Goal: Information Seeking & Learning: Learn about a topic

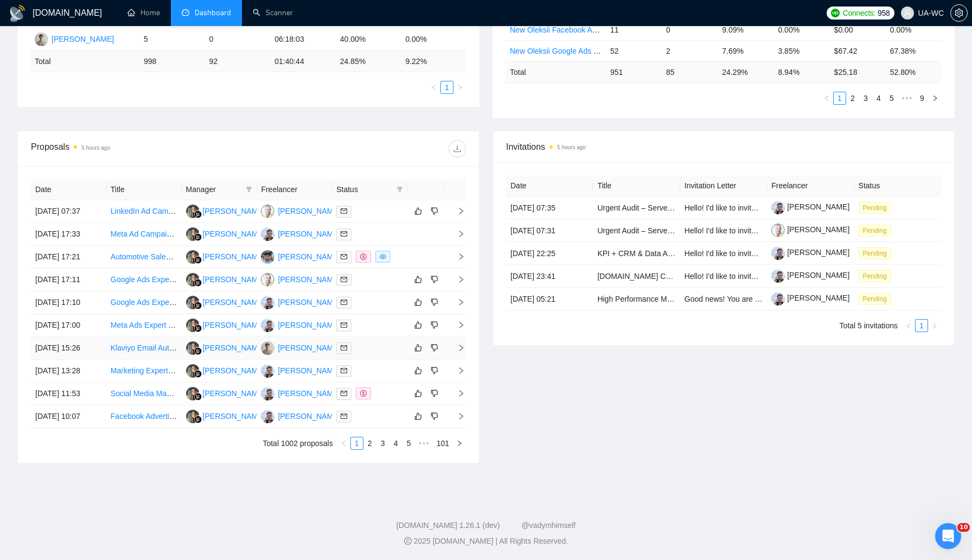
scroll to position [403, 0]
click at [366, 438] on link "2" at bounding box center [370, 443] width 12 height 12
click at [455, 230] on span "right" at bounding box center [456, 234] width 16 height 8
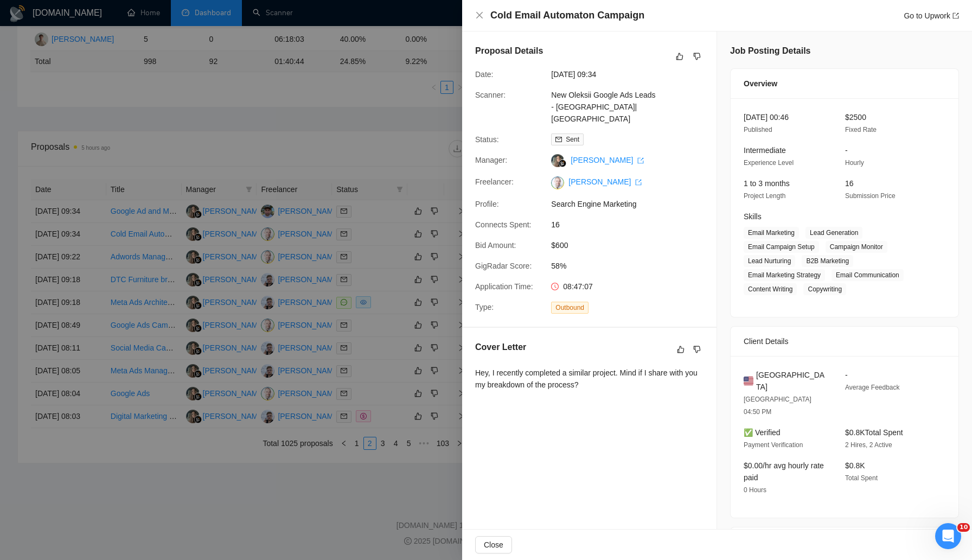
click at [334, 220] on div at bounding box center [486, 280] width 972 height 560
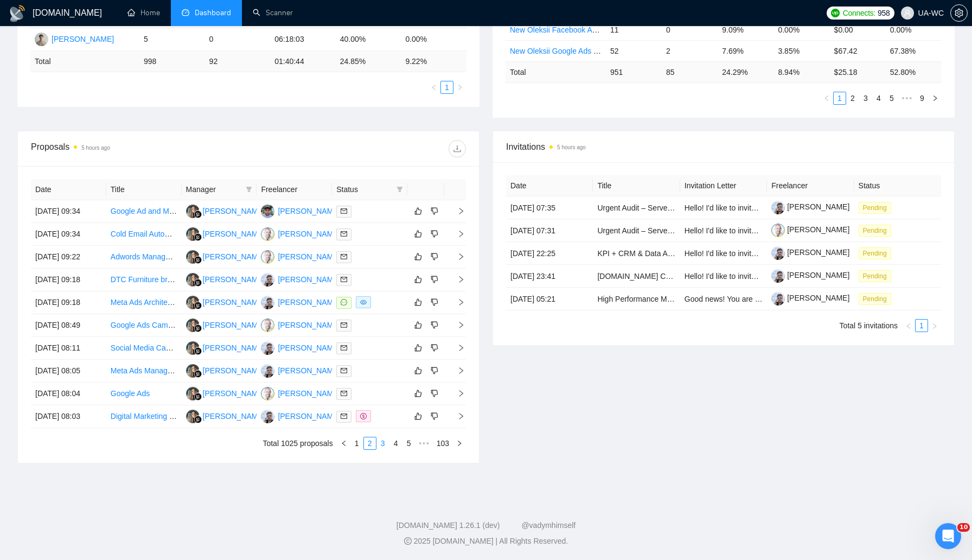
click at [378, 444] on link "3" at bounding box center [383, 443] width 12 height 12
click at [392, 445] on link "4" at bounding box center [396, 443] width 12 height 12
click at [342, 442] on link "1" at bounding box center [344, 443] width 12 height 12
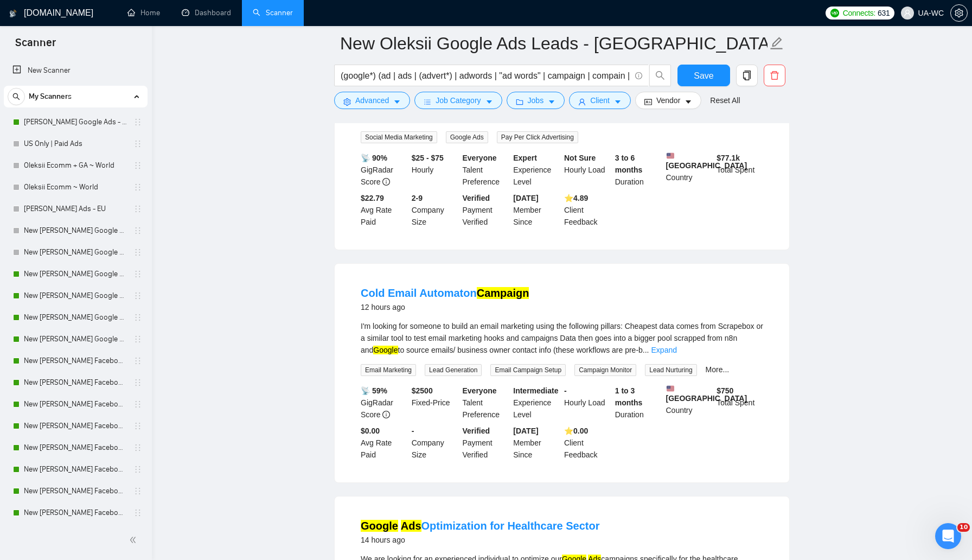
scroll to position [731, 0]
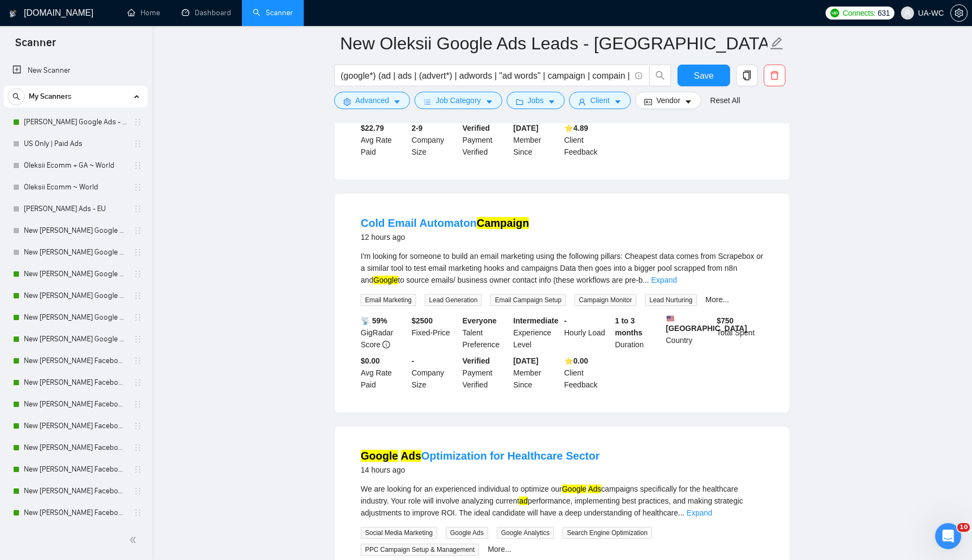
click at [419, 286] on div "I'm looking for someone to build an email marketing using the following pillars…" at bounding box center [562, 268] width 402 height 36
click at [366, 92] on button "Advanced" at bounding box center [372, 100] width 76 height 17
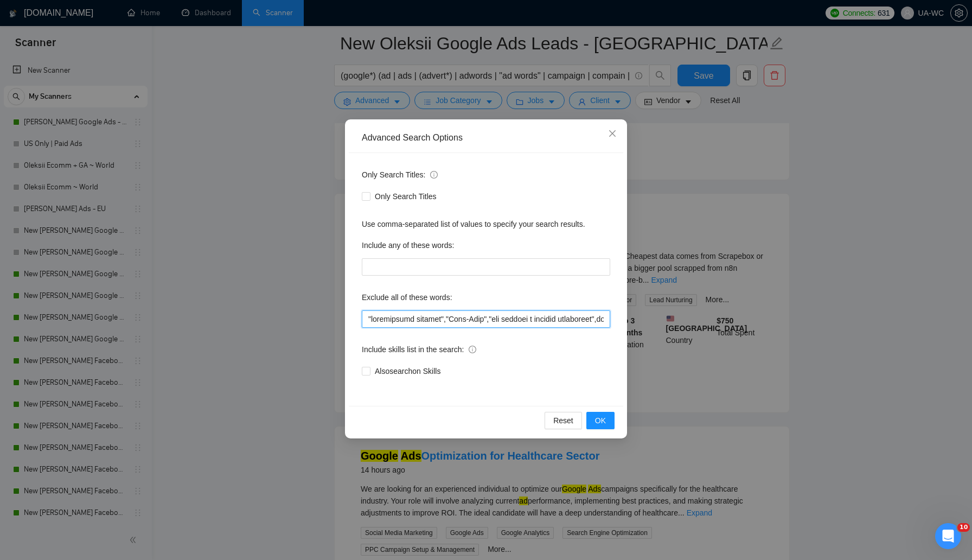
click at [363, 319] on input "text" at bounding box center [486, 318] width 248 height 17
paste input "n8n"
click at [605, 416] on span "OK" at bounding box center [600, 420] width 11 height 12
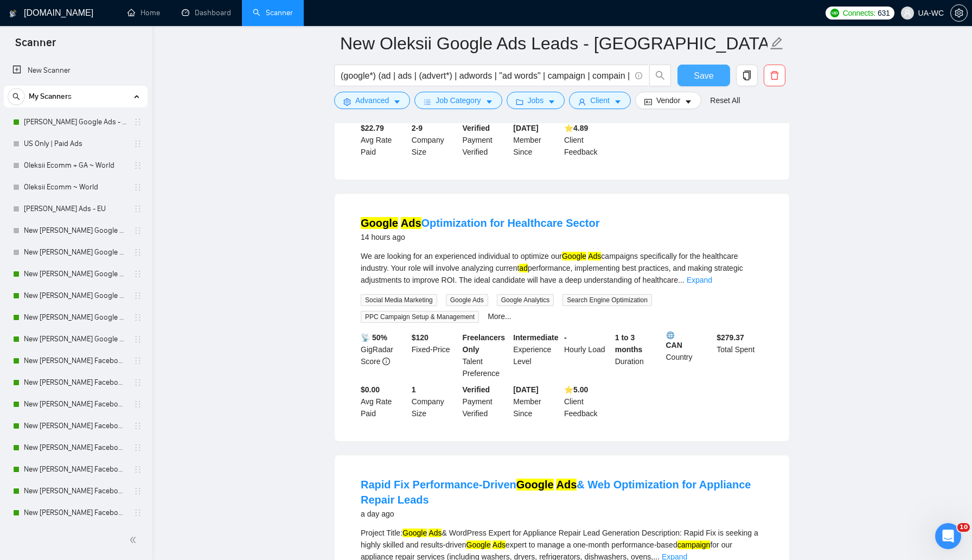
click at [699, 78] on span "Save" at bounding box center [704, 76] width 20 height 14
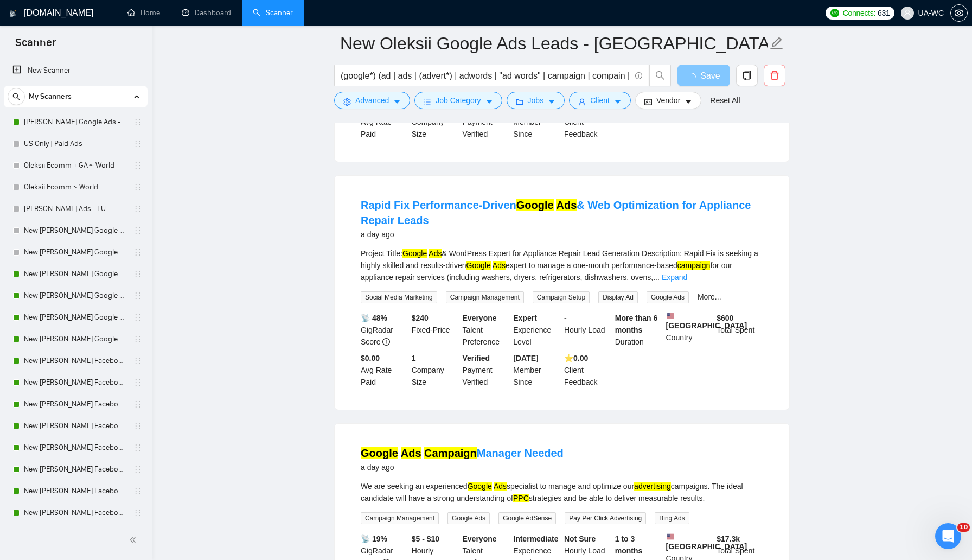
scroll to position [1013, 0]
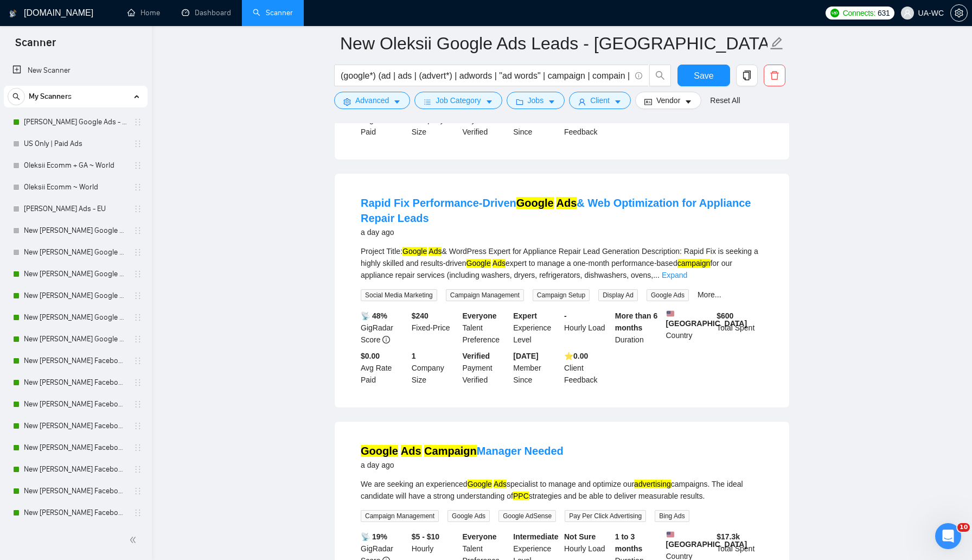
click at [704, 281] on div "Project Title: Google Ads & WordPress Expert for Appliance Repair Lead Generati…" at bounding box center [562, 263] width 402 height 36
click at [721, 281] on div "Project Title: Google Ads & WordPress Expert for Appliance Repair Lead Generati…" at bounding box center [562, 263] width 402 height 36
drag, startPoint x: 730, startPoint y: 288, endPoint x: 699, endPoint y: 290, distance: 31.5
click at [699, 281] on div "Project Title: Google Ads & WordPress Expert for Appliance Repair Lead Generati…" at bounding box center [562, 263] width 402 height 36
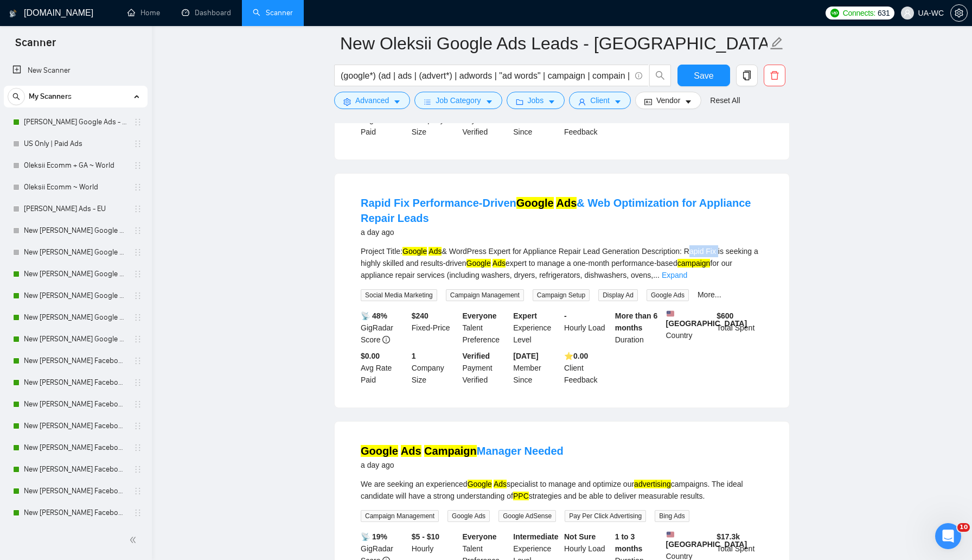
copy div "Rapid Fix"
click at [370, 102] on span "Advanced" at bounding box center [372, 100] width 34 height 12
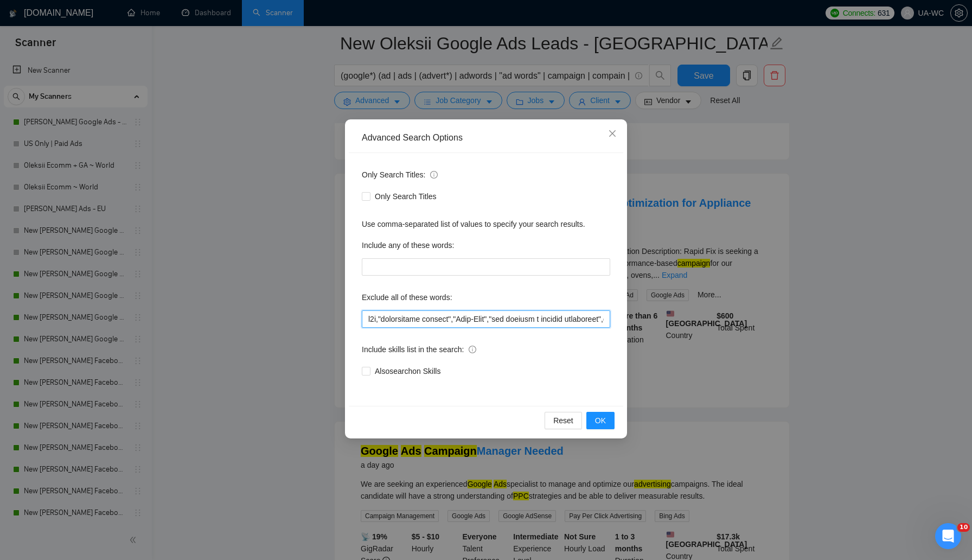
click at [364, 323] on input "text" at bounding box center [486, 318] width 248 height 17
paste input "Rapid Fix"
type input ""Lorem Ips",d9s,"ametconsect adipisc","Elit-Sedd","eiu tempori u laboree dolore…"
click at [607, 426] on button "OK" at bounding box center [600, 420] width 28 height 17
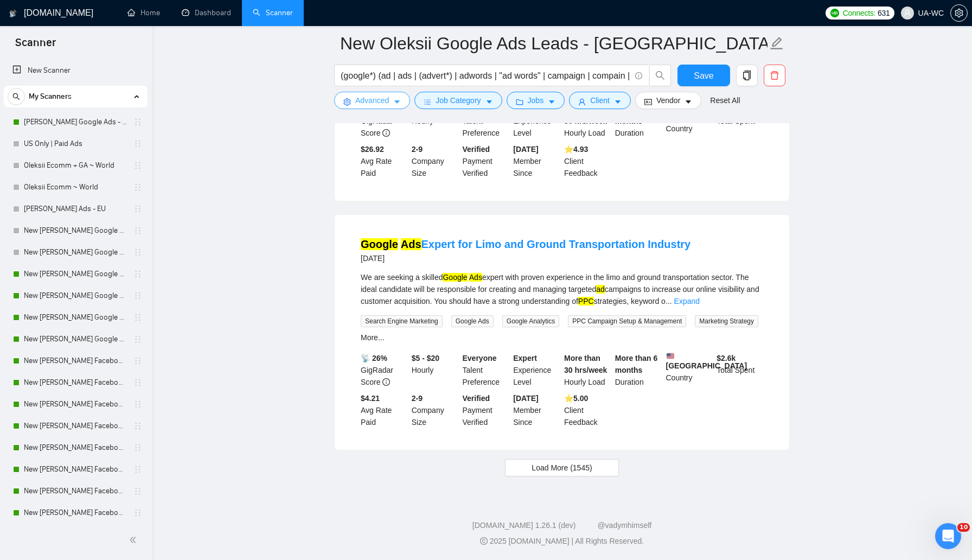
scroll to position [2190, 0]
click at [711, 73] on span "Save" at bounding box center [704, 76] width 20 height 14
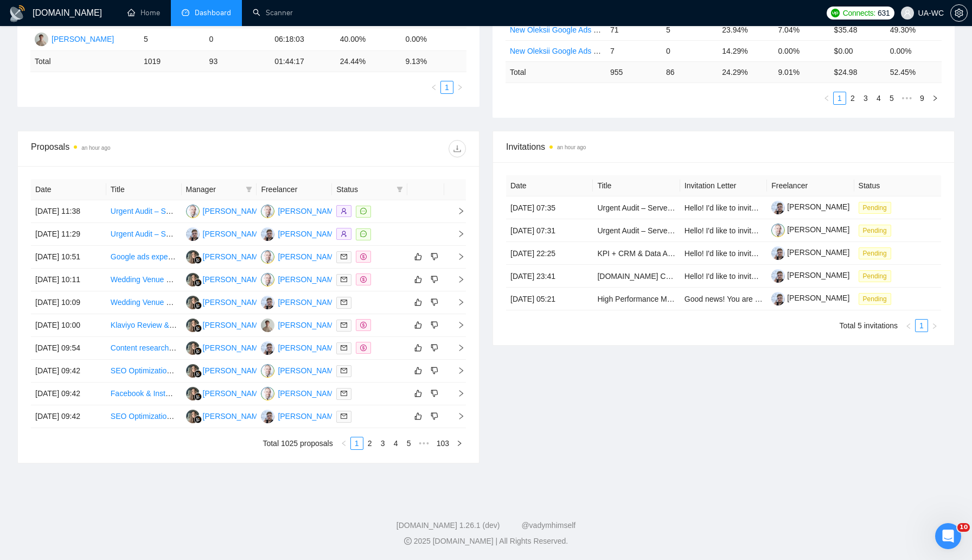
scroll to position [381, 0]
click at [524, 476] on div "Proposals an hour ago Date Title Manager Freelancer Status [DATE] 11:38 Urgent …" at bounding box center [486, 303] width 950 height 345
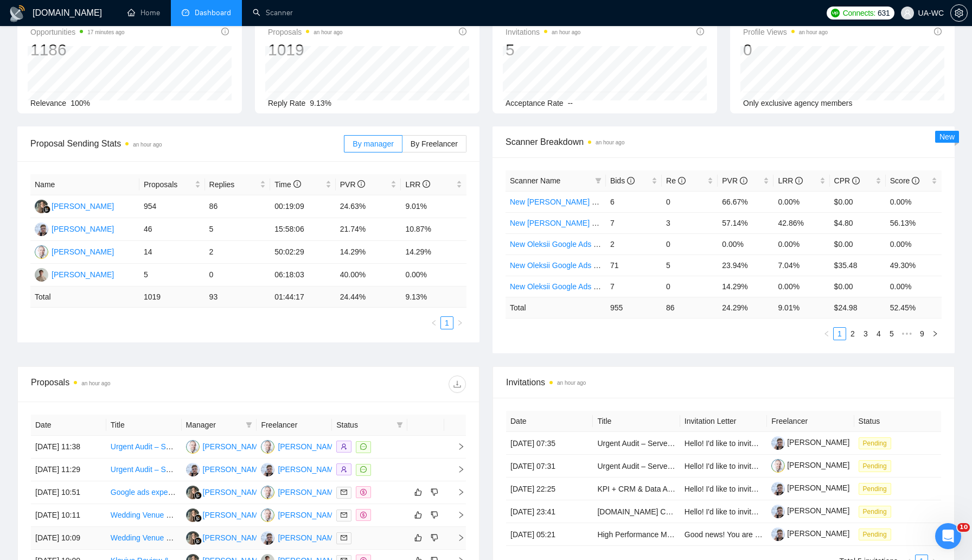
scroll to position [0, 0]
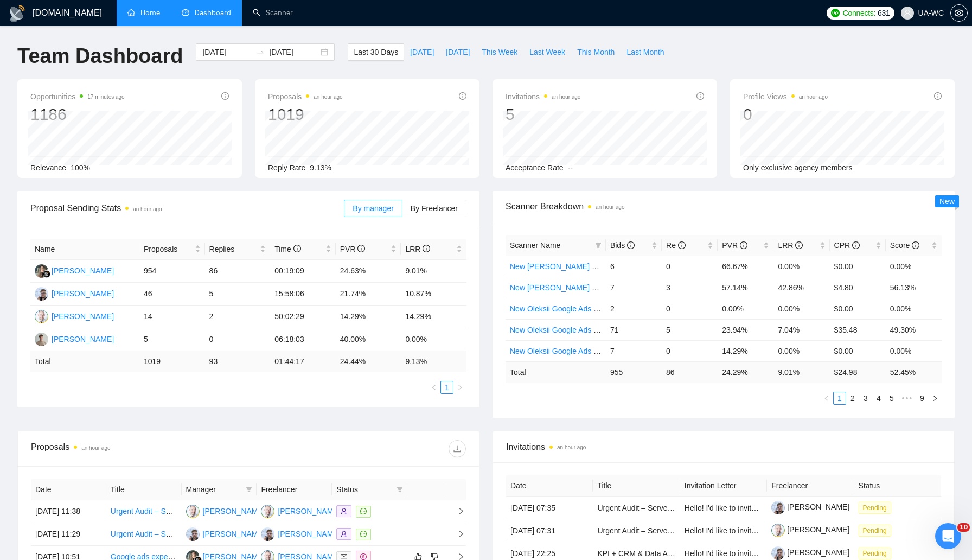
click at [158, 16] on link "Home" at bounding box center [143, 12] width 33 height 9
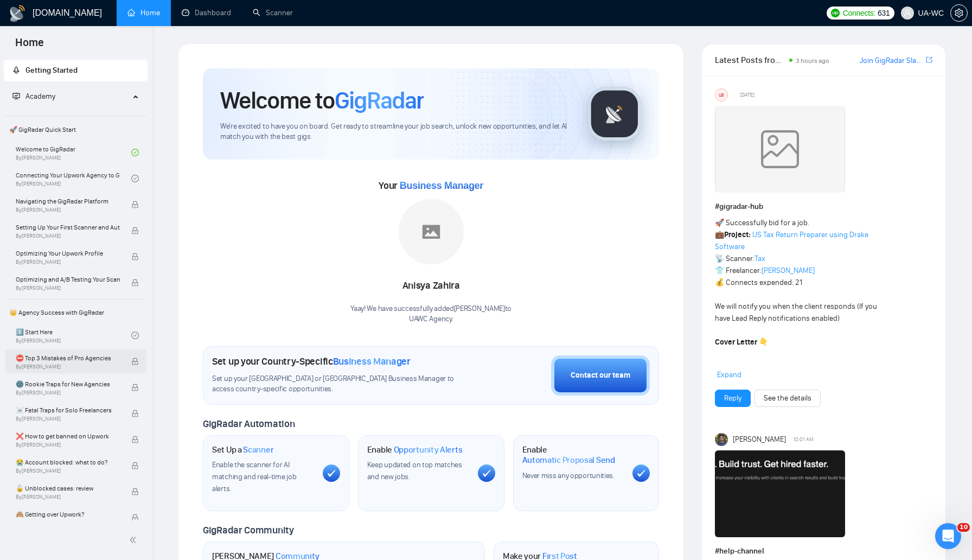
click at [112, 351] on div "⛔ Top 3 Mistakes of Pro Agencies By Vadym Ovcharenko" at bounding box center [73, 361] width 115 height 24
click at [106, 356] on span "⛔ Top 3 Mistakes of Pro Agencies" at bounding box center [68, 357] width 104 height 11
click at [121, 335] on link "1️⃣ Start Here By Vadym Ovcharenko" at bounding box center [73, 335] width 115 height 24
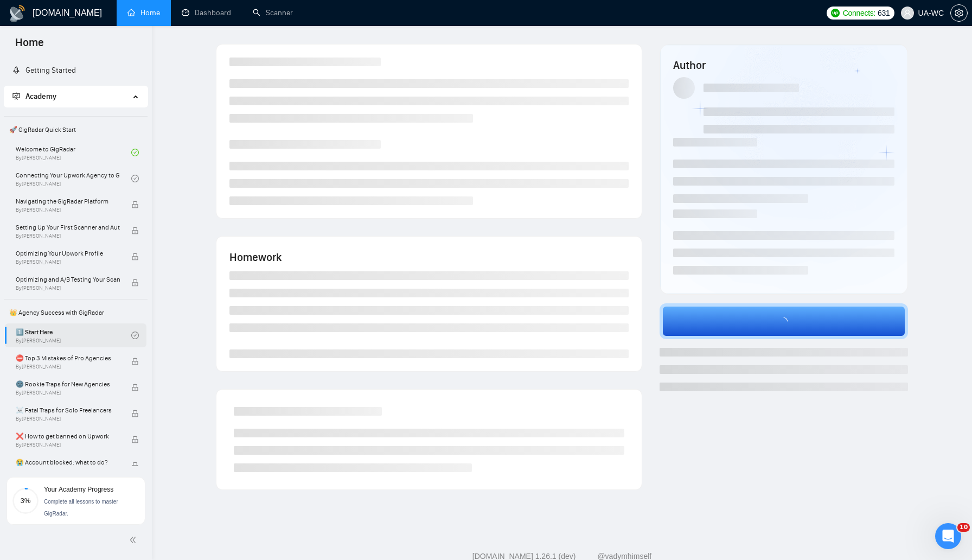
click at [137, 335] on div "1️⃣ Start Here By Vadym Ovcharenko" at bounding box center [76, 335] width 142 height 24
click at [133, 335] on icon "check-circle" at bounding box center [135, 335] width 8 height 8
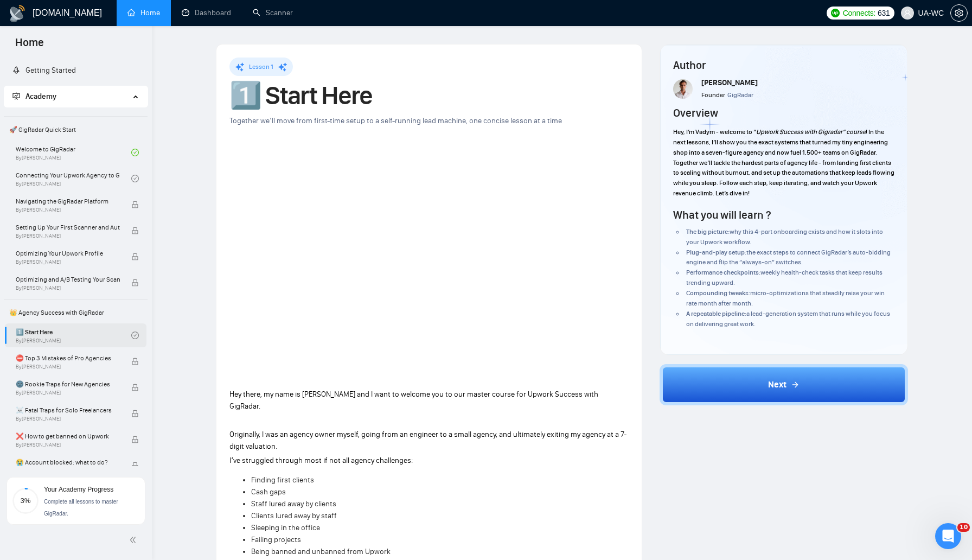
click at [132, 336] on icon "check-circle" at bounding box center [135, 335] width 8 height 8
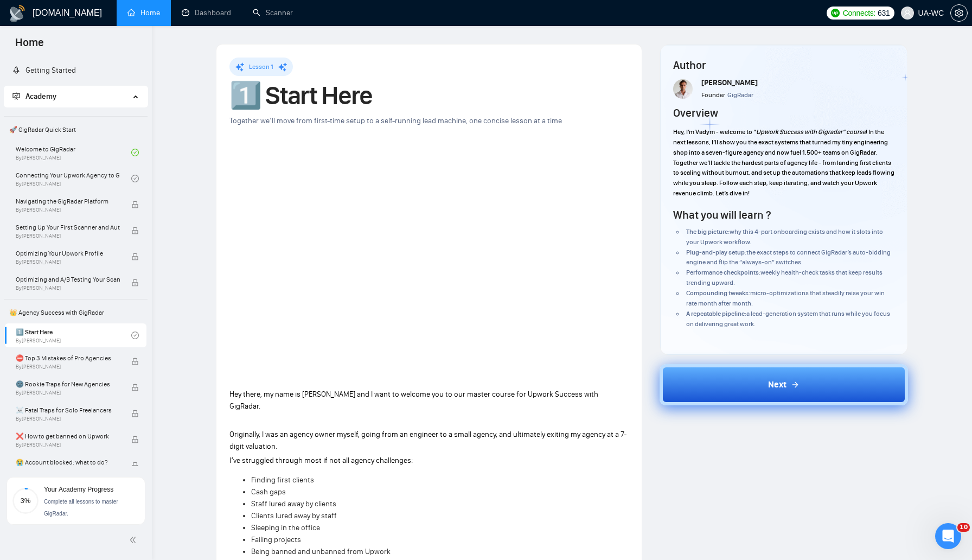
click at [726, 392] on button "Next" at bounding box center [783, 384] width 249 height 41
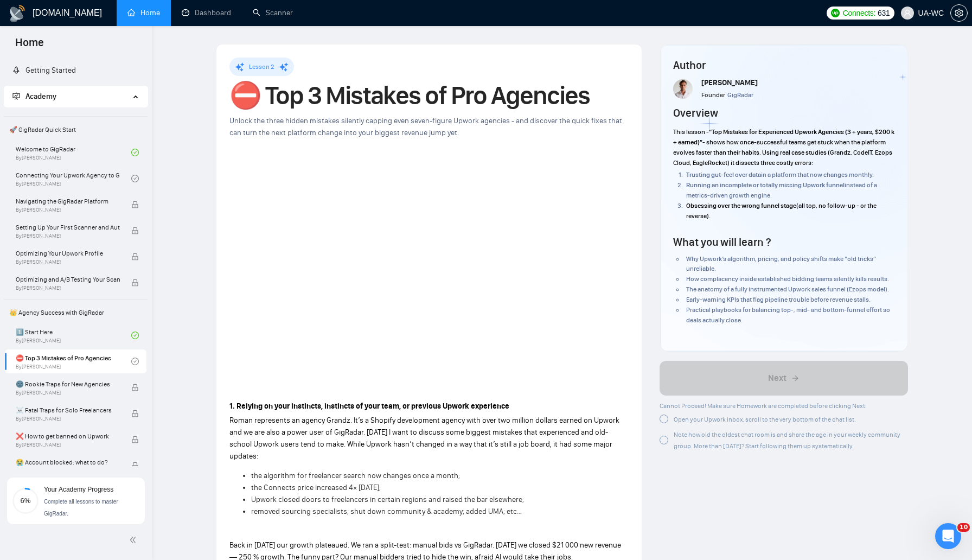
click at [662, 422] on div at bounding box center [663, 418] width 9 height 9
click at [664, 444] on div at bounding box center [663, 439] width 9 height 9
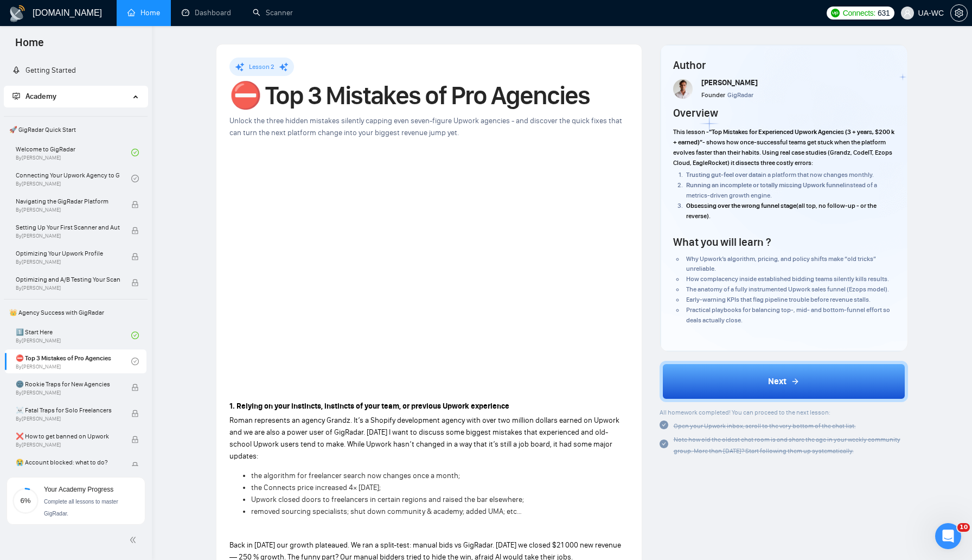
click at [664, 442] on icon "check-circle" at bounding box center [663, 443] width 9 height 9
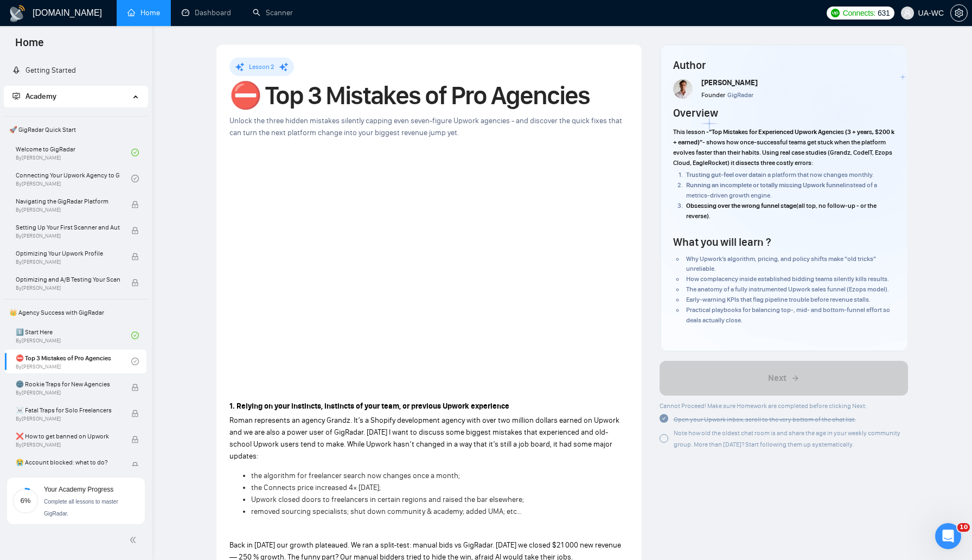
click at [666, 442] on div at bounding box center [663, 438] width 9 height 9
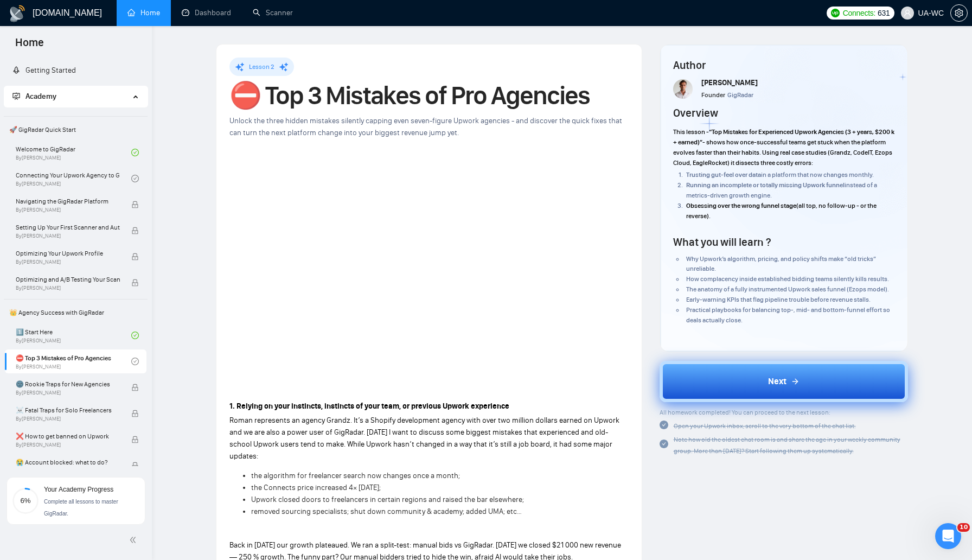
click at [743, 380] on button "Next" at bounding box center [783, 381] width 249 height 41
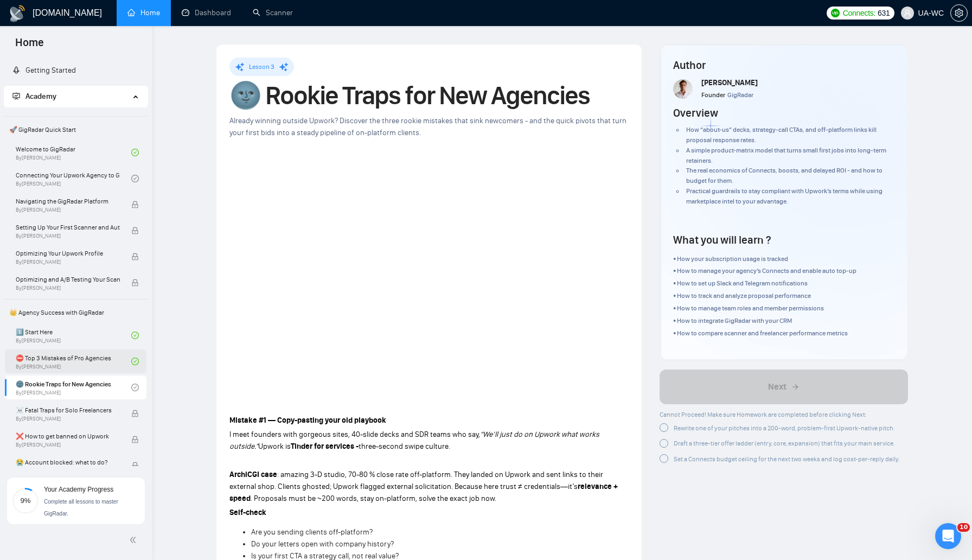
click at [41, 367] on link "⛔ Top 3 Mistakes of Pro Agencies By Vadym Ovcharenko" at bounding box center [73, 361] width 115 height 24
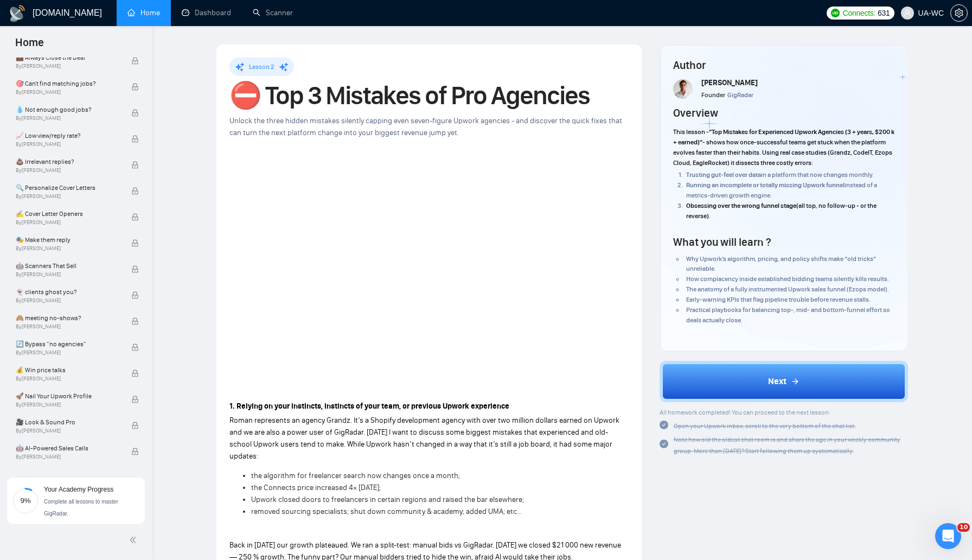
scroll to position [584, 0]
